Goal: Transaction & Acquisition: Purchase product/service

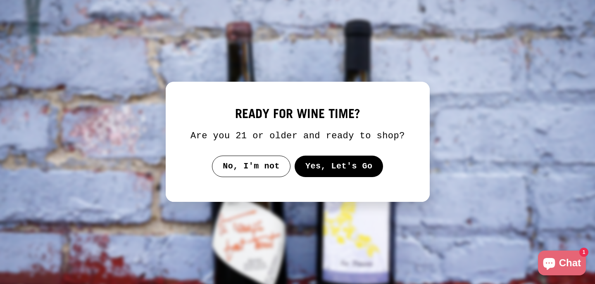
click at [344, 172] on button "Yes, Let's Go" at bounding box center [338, 166] width 89 height 21
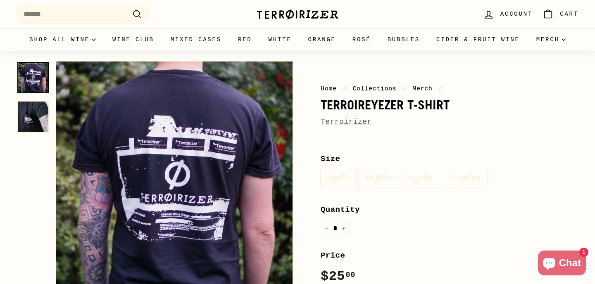
scroll to position [57, 0]
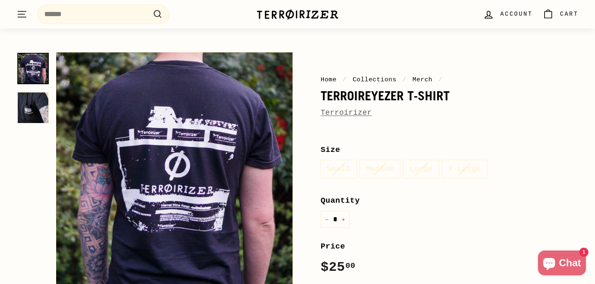
scroll to position [57, 0]
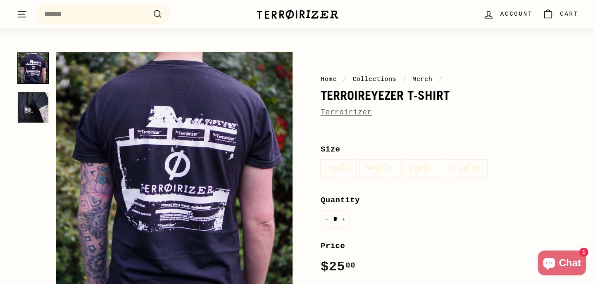
click at [317, 16] on img at bounding box center [297, 15] width 83 height 12
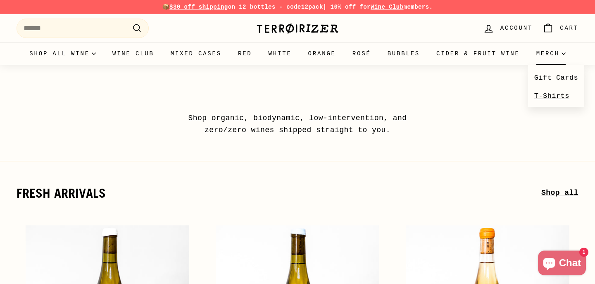
click at [528, 105] on link "T-Shirts" at bounding box center [556, 96] width 57 height 18
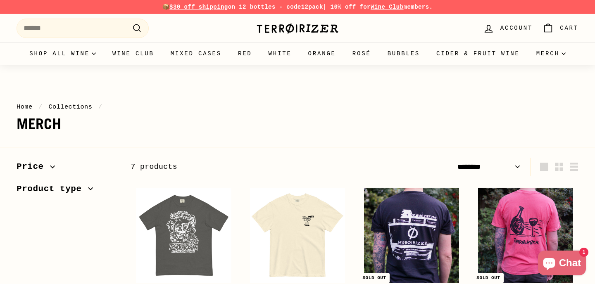
select select "******"
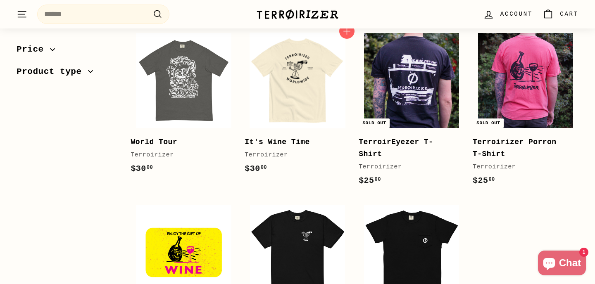
scroll to position [164, 0]
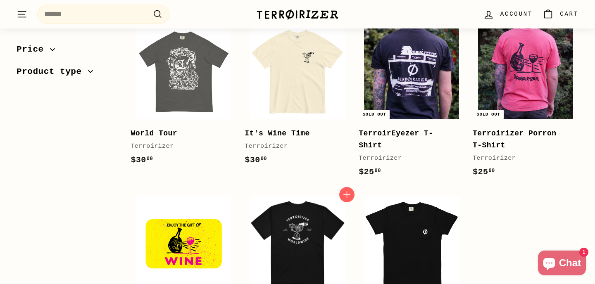
click at [292, 230] on img at bounding box center [297, 243] width 95 height 95
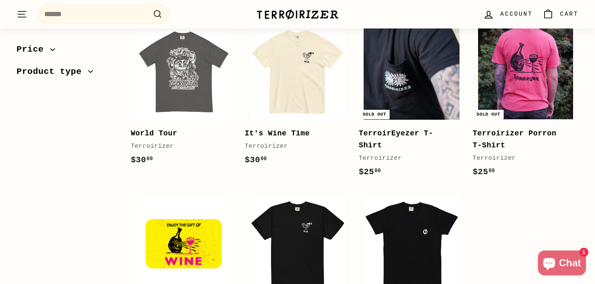
click at [387, 89] on img at bounding box center [411, 71] width 95 height 95
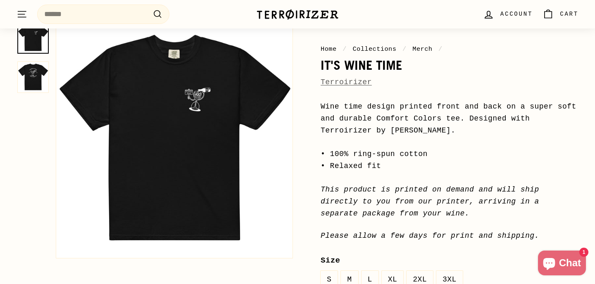
scroll to position [93, 0]
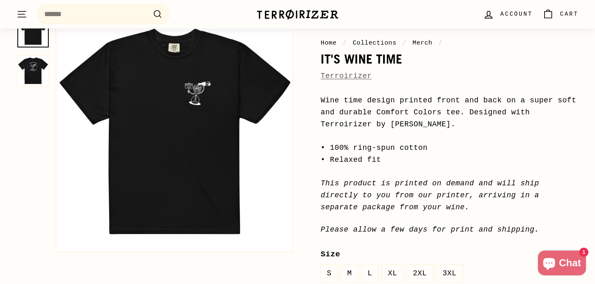
click at [201, 98] on button "Zoom" at bounding box center [174, 134] width 236 height 236
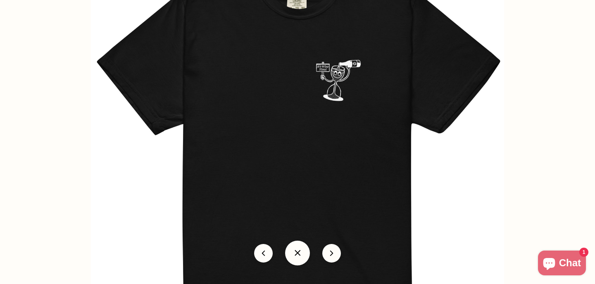
click at [149, 145] on img at bounding box center [297, 151] width 413 height 413
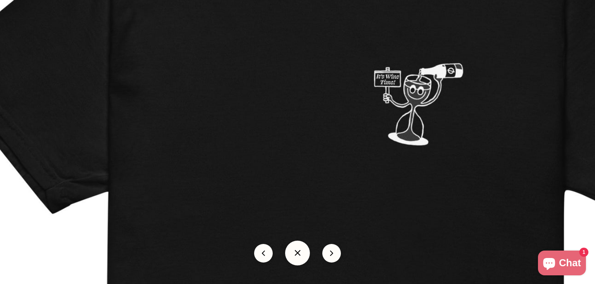
click at [317, 172] on img at bounding box center [337, 246] width 827 height 827
click at [298, 257] on button at bounding box center [297, 253] width 25 height 25
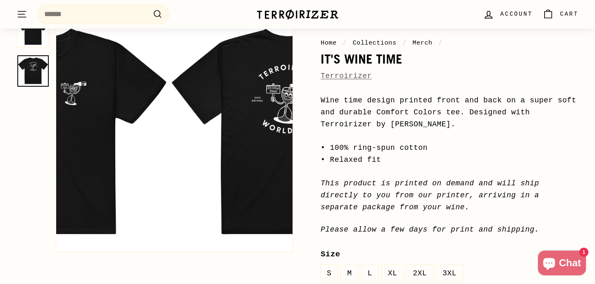
click at [35, 70] on img at bounding box center [32, 70] width 31 height 31
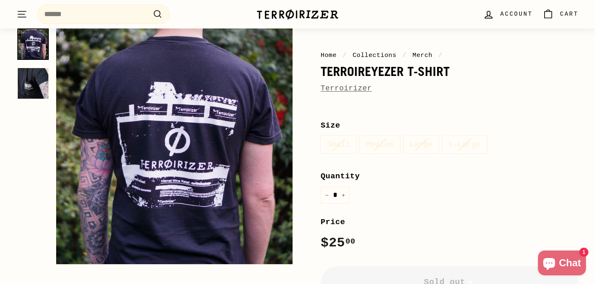
scroll to position [79, 0]
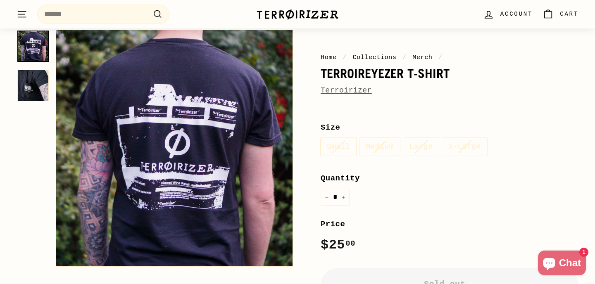
click at [420, 147] on label "Large" at bounding box center [421, 147] width 36 height 18
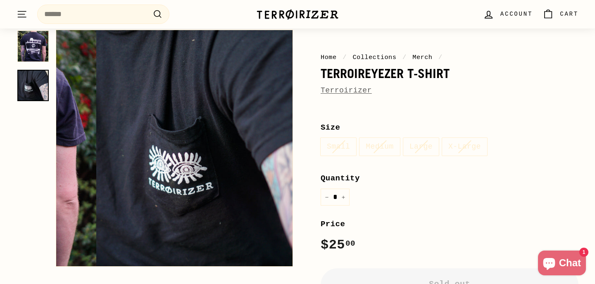
click at [36, 92] on img at bounding box center [32, 85] width 31 height 31
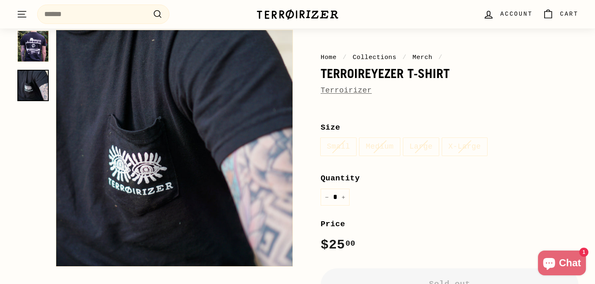
click at [34, 60] on img at bounding box center [32, 46] width 31 height 31
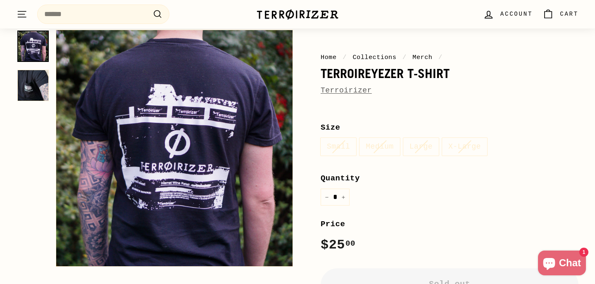
click at [33, 81] on img at bounding box center [32, 85] width 31 height 31
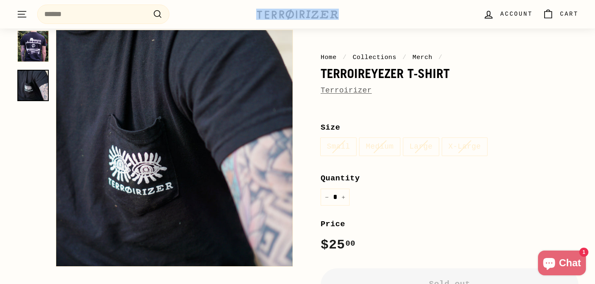
drag, startPoint x: 355, startPoint y: 13, endPoint x: 260, endPoint y: 17, distance: 94.7
click at [260, 17] on div ". . . Site navigation Search .cls-1{fill:none;stroke:#000;stroke-miterlimit:10;…" at bounding box center [298, 14] width 562 height 24
copy div "Search"
